Goal: Transaction & Acquisition: Book appointment/travel/reservation

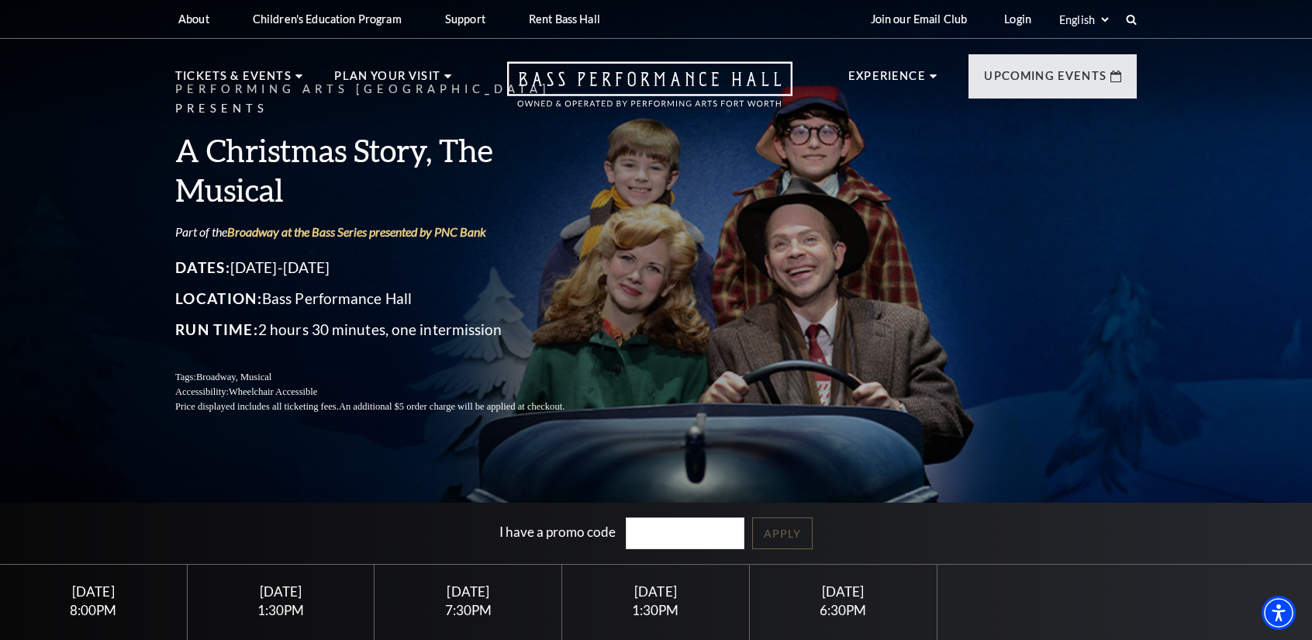
click at [732, 261] on div "Performing Arts Fort Worth Presents A Christmas Story, The Musical Part of the …" at bounding box center [656, 246] width 993 height 365
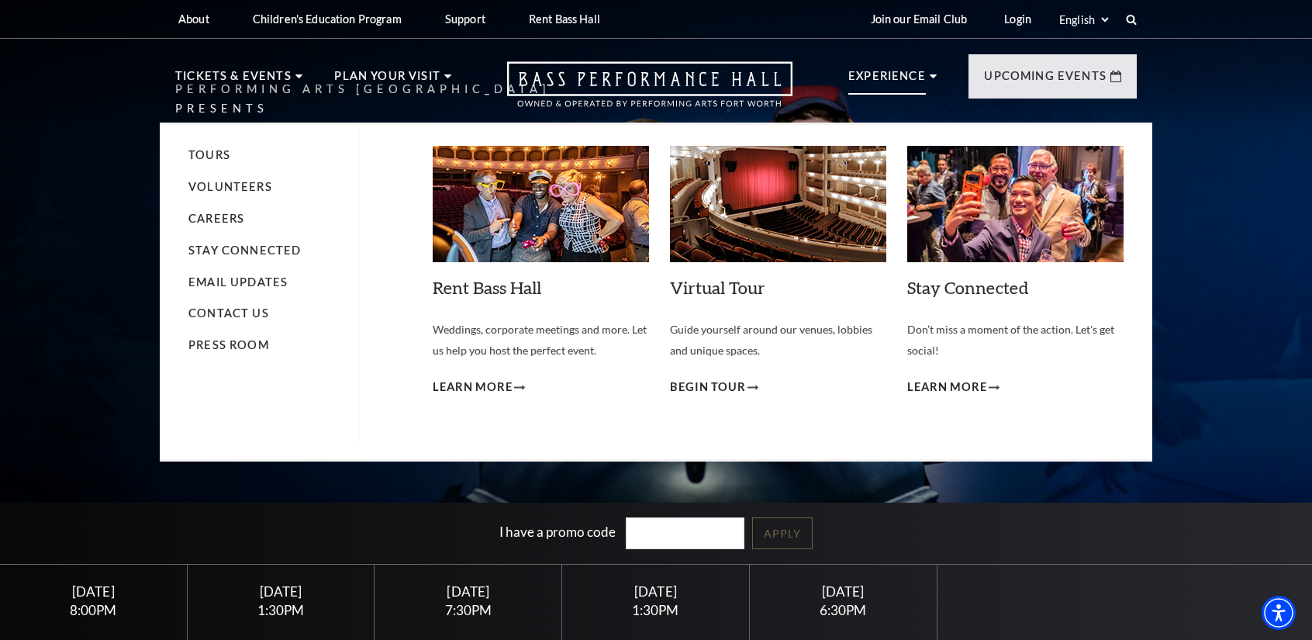
click at [930, 76] on use at bounding box center [933, 76] width 7 height 4
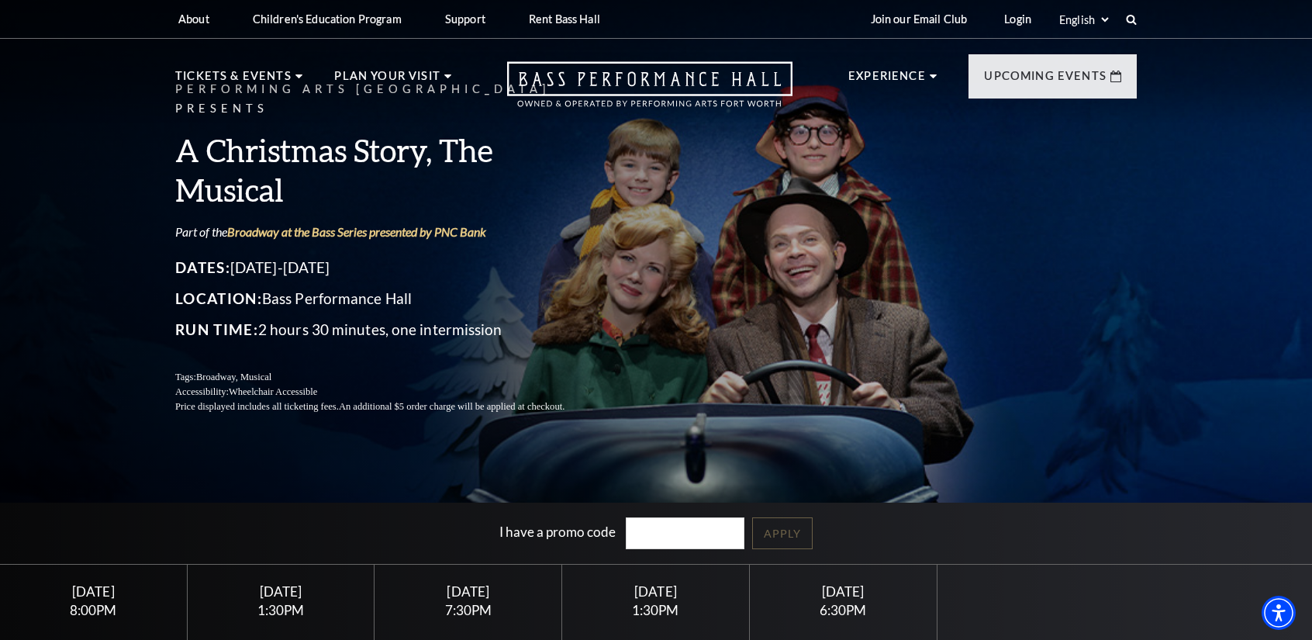
click at [627, 288] on div "Performing Arts Fort Worth Presents A Christmas Story, The Musical Part of the …" at bounding box center [656, 246] width 993 height 365
click at [352, 224] on link "Broadway at the Bass Series presented by PNC Bank" at bounding box center [356, 231] width 259 height 15
click at [704, 332] on div "Performing Arts Fort Worth Presents A Christmas Story, The Musical Part of the …" at bounding box center [656, 246] width 993 height 365
